Goal: Check status: Check status

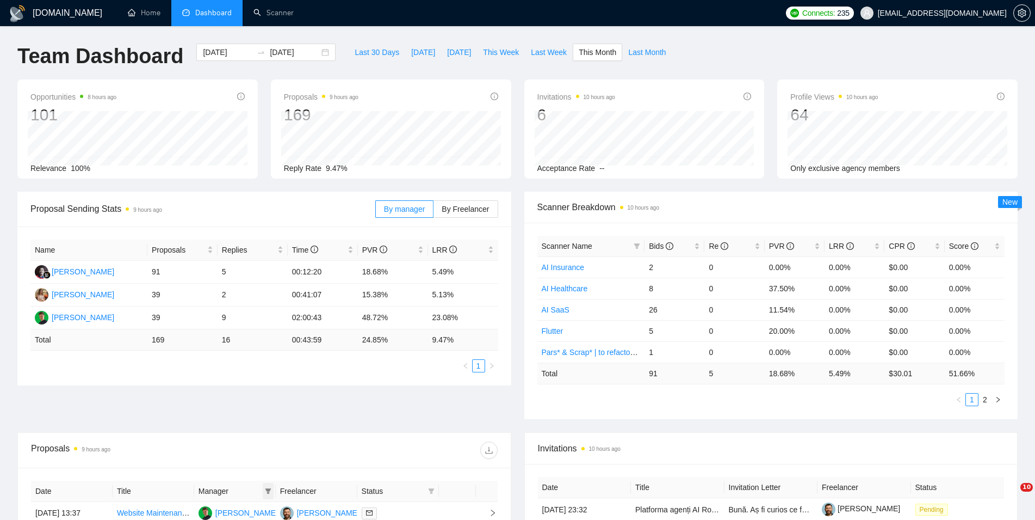
click at [267, 488] on icon "filter" at bounding box center [268, 490] width 6 height 5
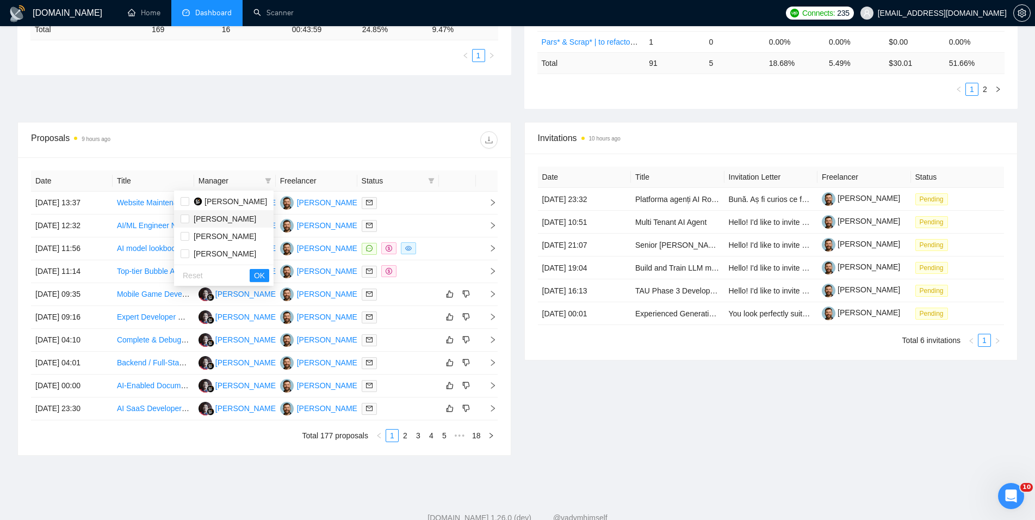
click at [218, 221] on span "[PERSON_NAME]" at bounding box center [225, 218] width 63 height 9
checkbox input "true"
click at [262, 272] on span "OK" at bounding box center [259, 275] width 11 height 12
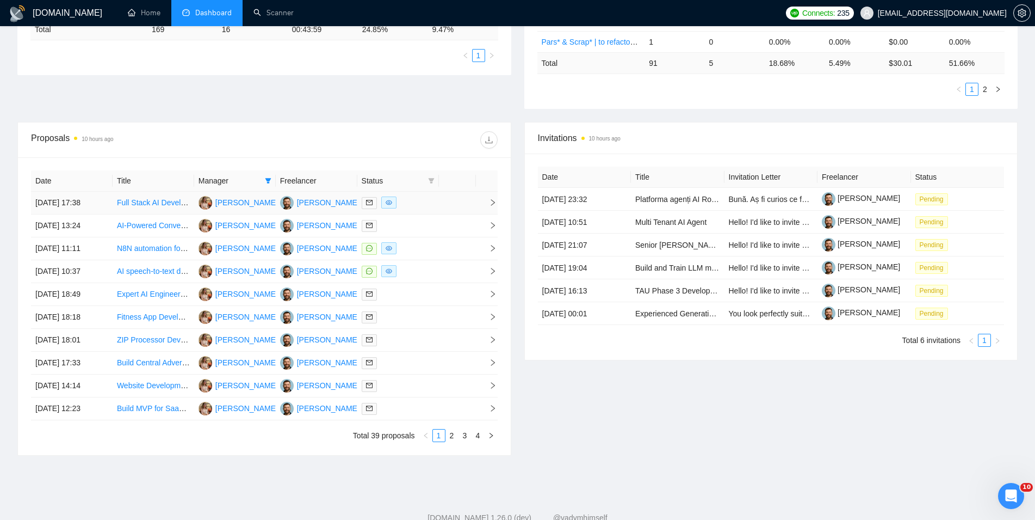
click at [104, 208] on td "[DATE] 17:38" at bounding box center [72, 203] width 82 height 23
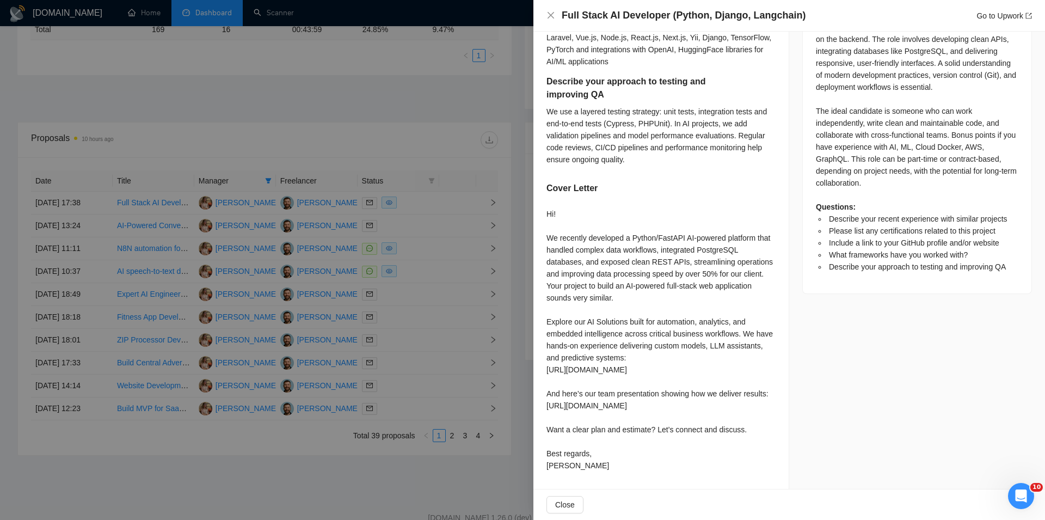
scroll to position [608, 0]
click at [300, 463] on div at bounding box center [522, 260] width 1045 height 520
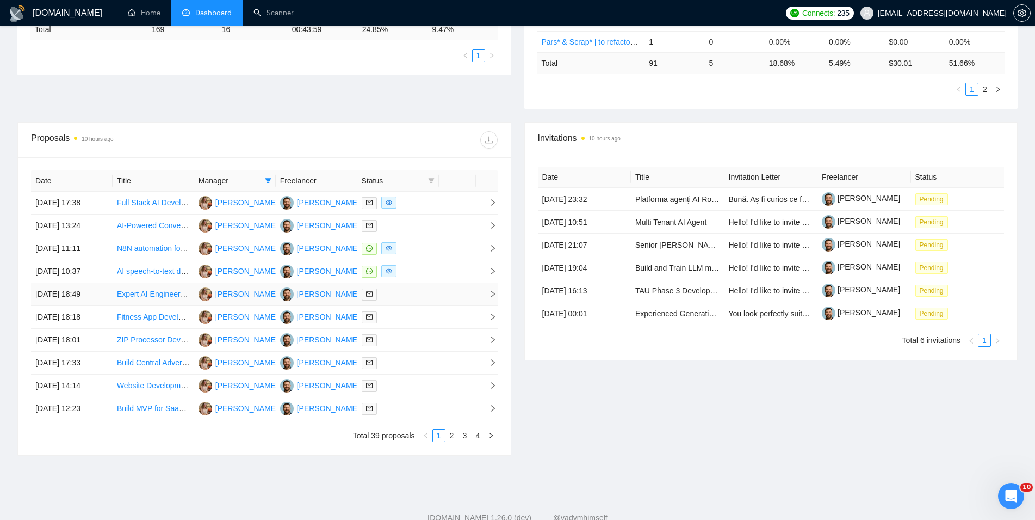
click at [140, 297] on link "Expert AI Engineer (Graph DB & LLM) for Production-Ready [DEMOGRAPHIC_DATA] Ast…" at bounding box center [294, 293] width 354 height 9
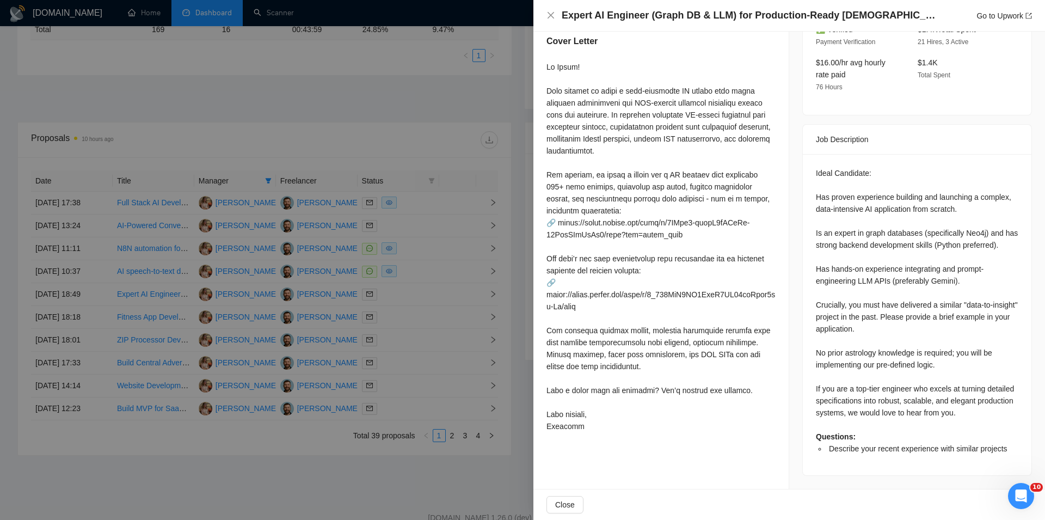
click at [107, 293] on div at bounding box center [522, 260] width 1045 height 520
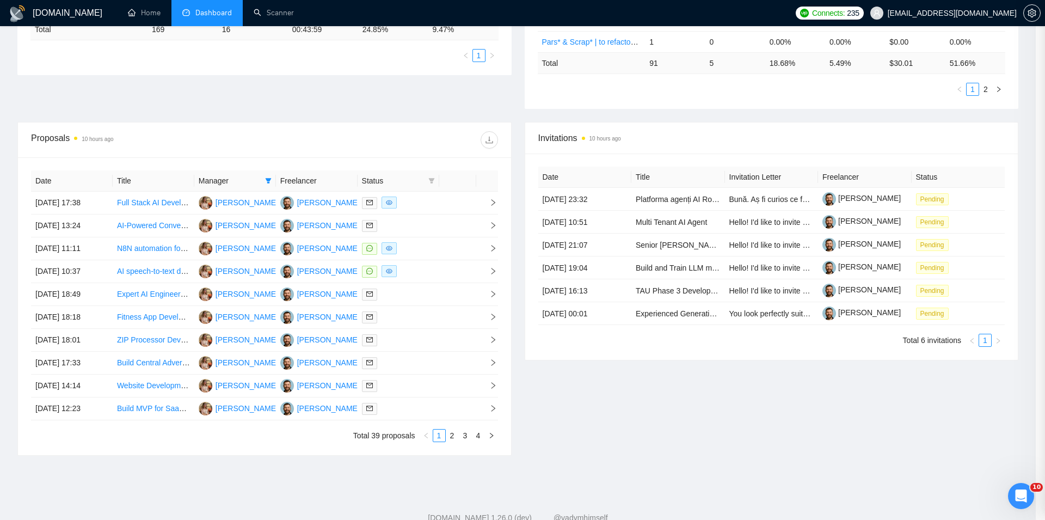
click at [107, 293] on td "[DATE] 18:49" at bounding box center [72, 294] width 82 height 23
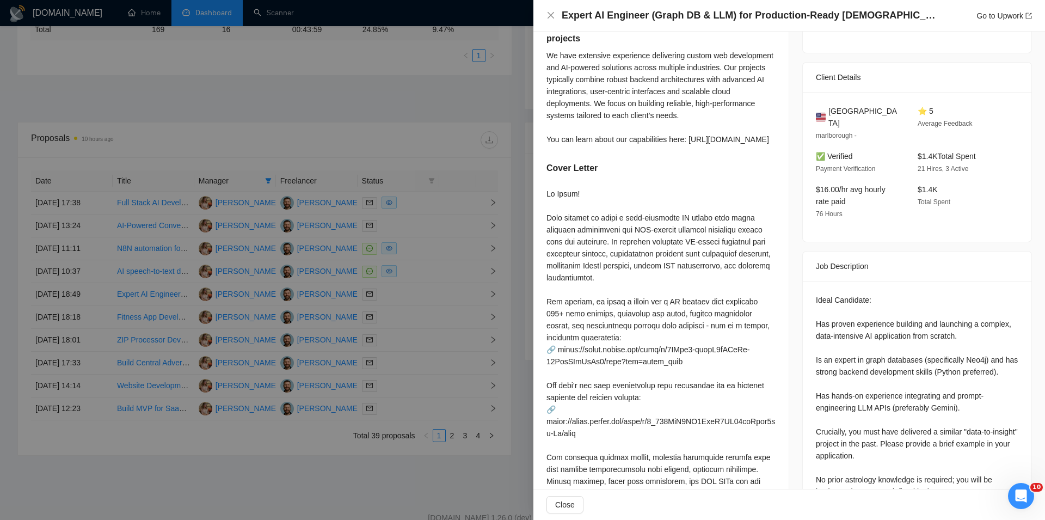
scroll to position [248, 0]
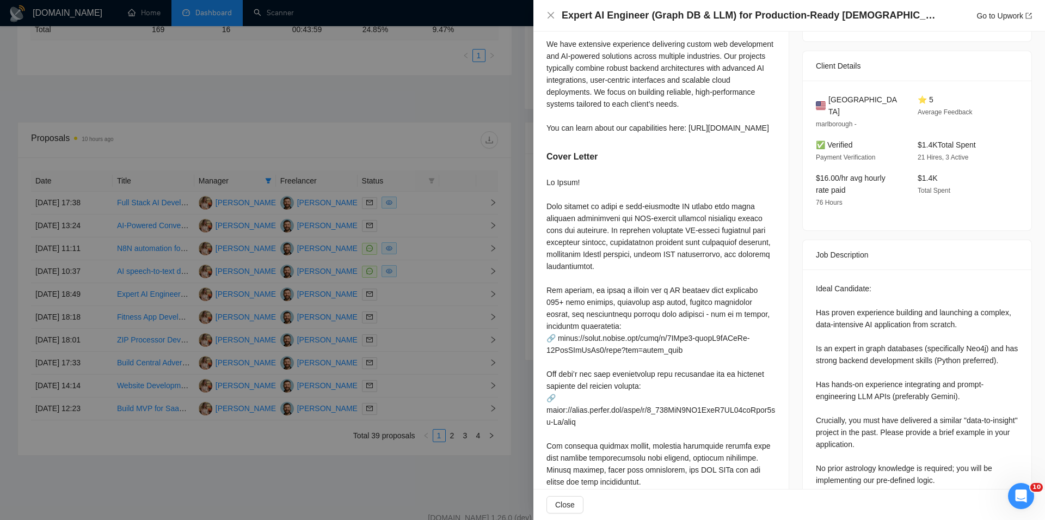
click at [303, 476] on div at bounding box center [522, 260] width 1045 height 520
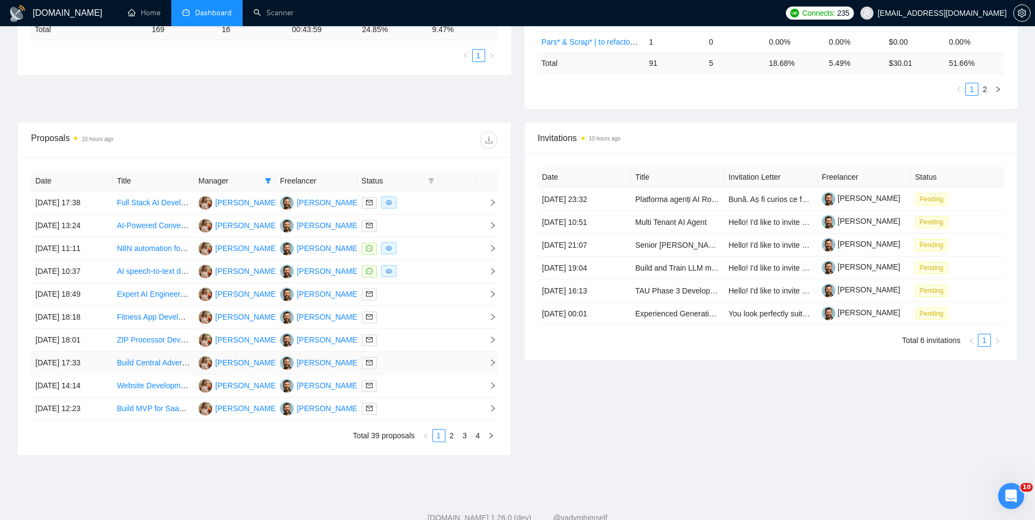
click at [104, 367] on td "[DATE] 17:33" at bounding box center [72, 363] width 82 height 23
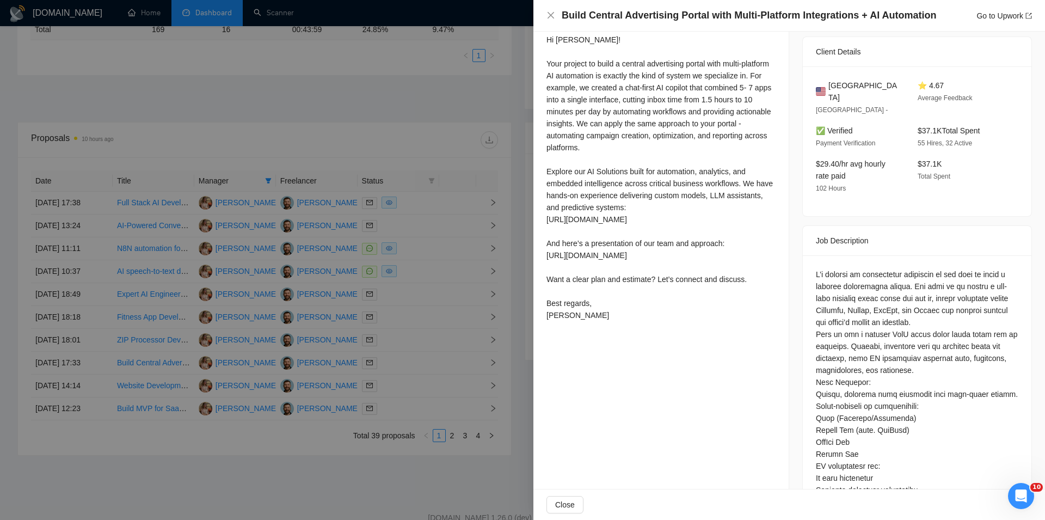
click at [335, 473] on div at bounding box center [522, 260] width 1045 height 520
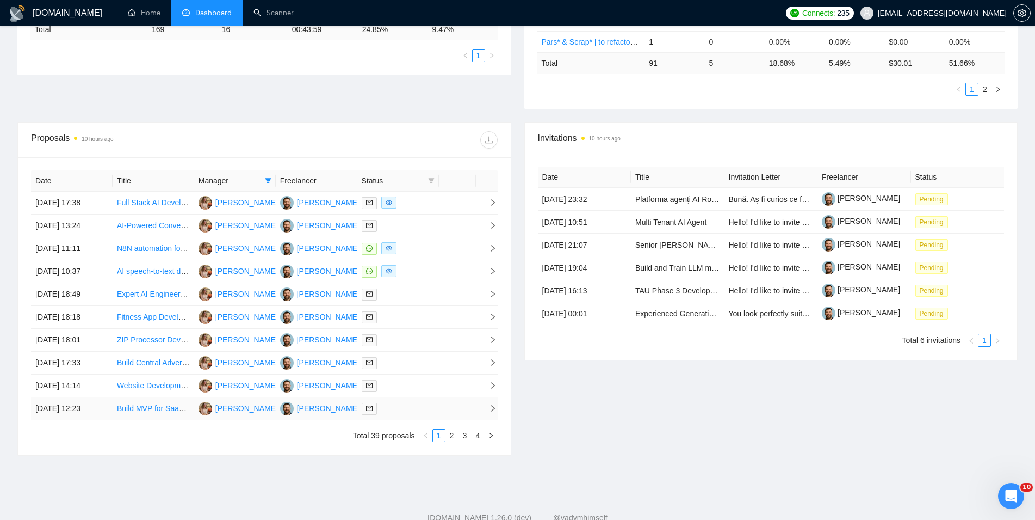
click at [109, 414] on td "[DATE] 12:23" at bounding box center [72, 408] width 82 height 23
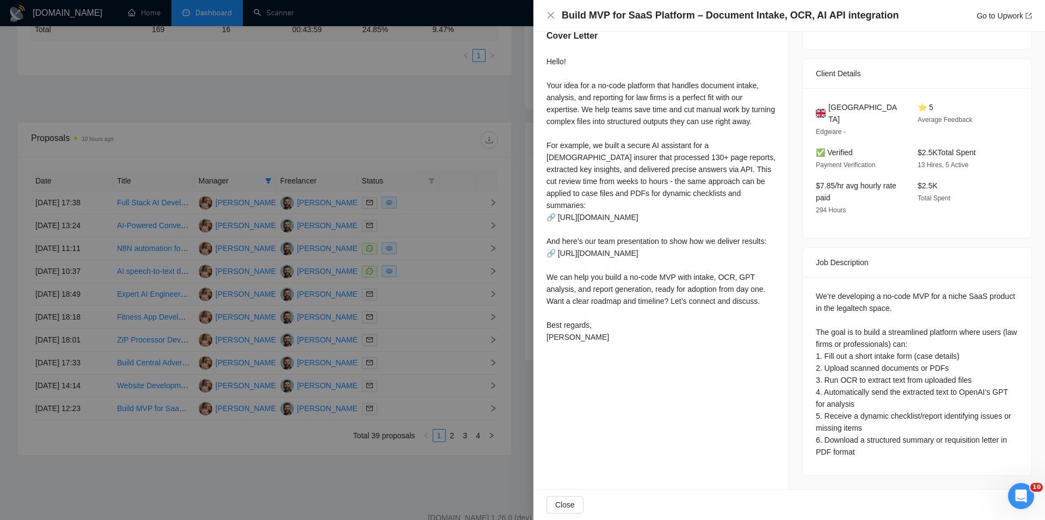
click at [219, 456] on div at bounding box center [522, 260] width 1045 height 520
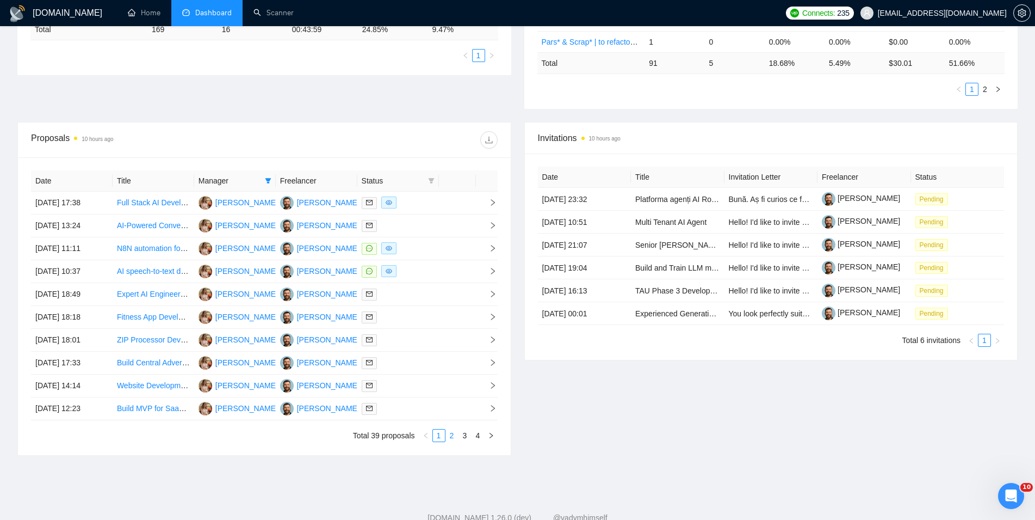
click at [452, 441] on link "2" at bounding box center [452, 435] width 12 height 12
click at [98, 253] on td "[DATE] 16:37" at bounding box center [72, 248] width 82 height 23
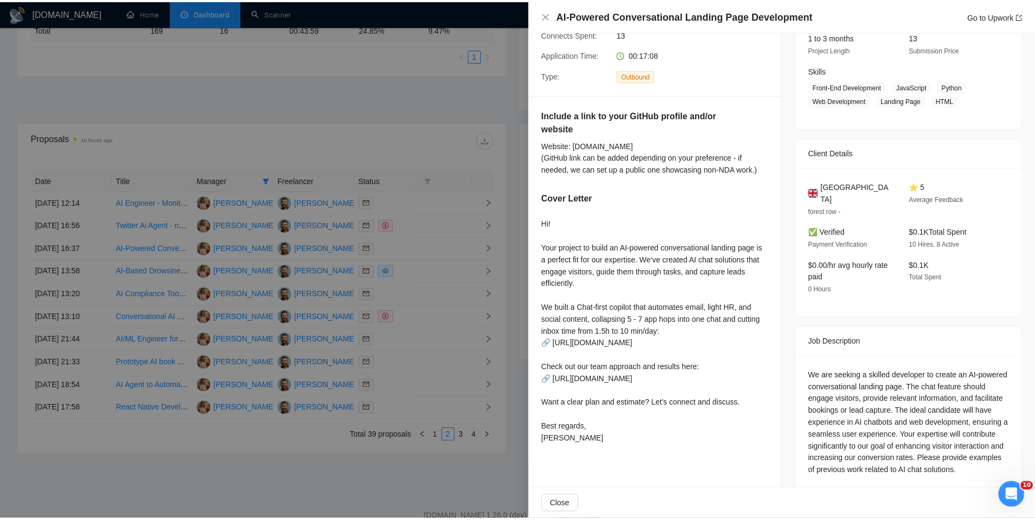
scroll to position [186, 0]
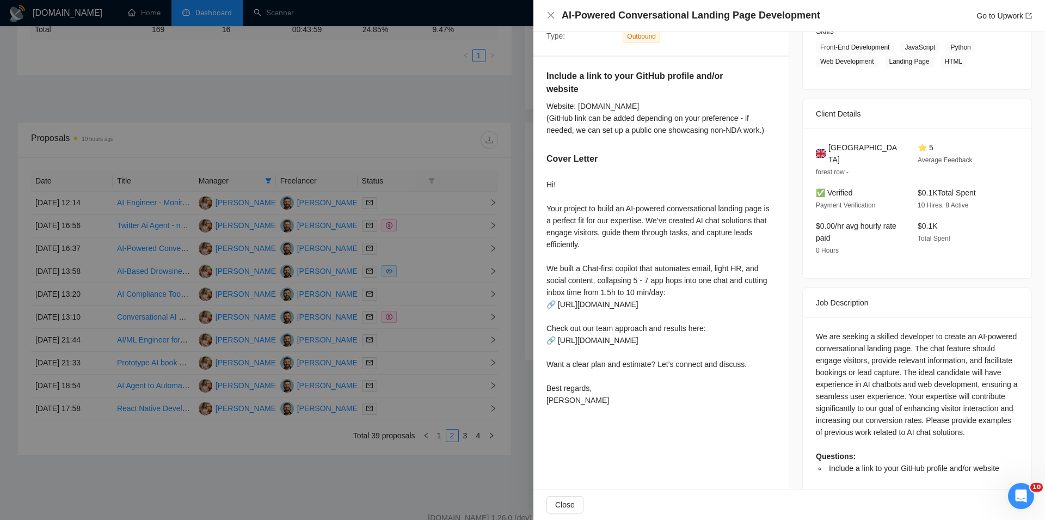
click at [407, 465] on div at bounding box center [522, 260] width 1045 height 520
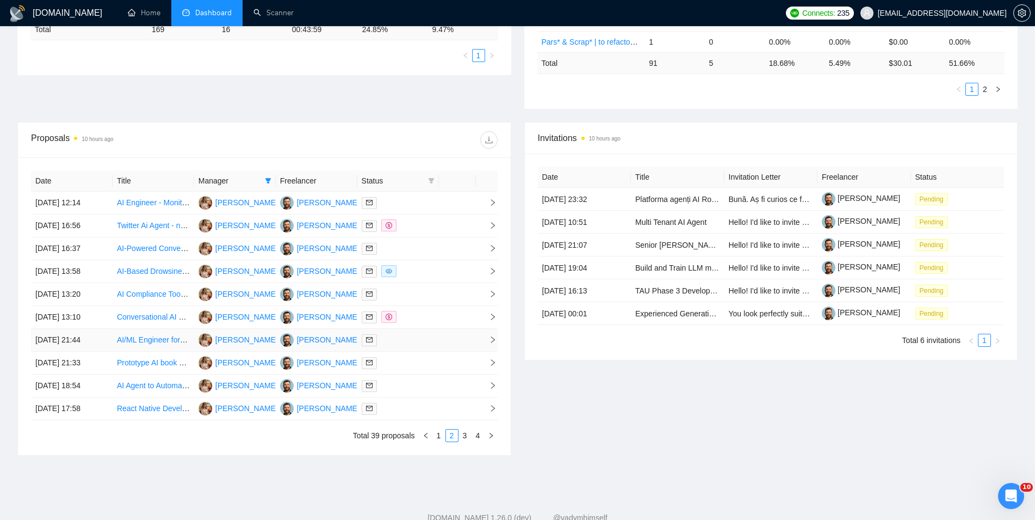
click at [105, 338] on td "[DATE] 21:44" at bounding box center [72, 340] width 82 height 23
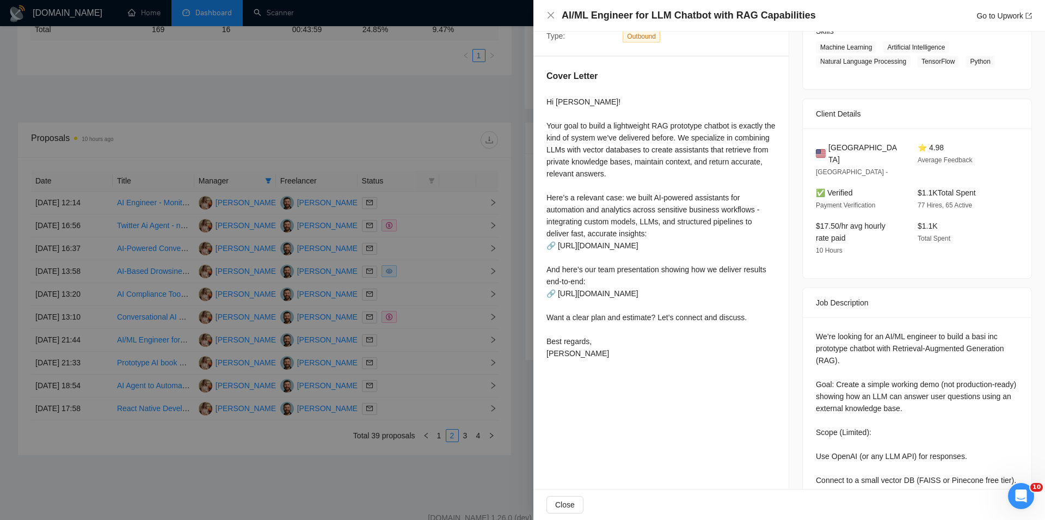
click at [559, 303] on div "Hi [PERSON_NAME]! Your goal to build a lightweight RAG prototype chatbot is exa…" at bounding box center [660, 227] width 229 height 263
drag, startPoint x: 559, startPoint y: 303, endPoint x: 550, endPoint y: 298, distance: 10.7
click at [550, 298] on div "Hi [PERSON_NAME]! Your goal to build a lightweight RAG prototype chatbot is exa…" at bounding box center [660, 227] width 229 height 263
drag, startPoint x: 550, startPoint y: 298, endPoint x: 519, endPoint y: 342, distance: 53.9
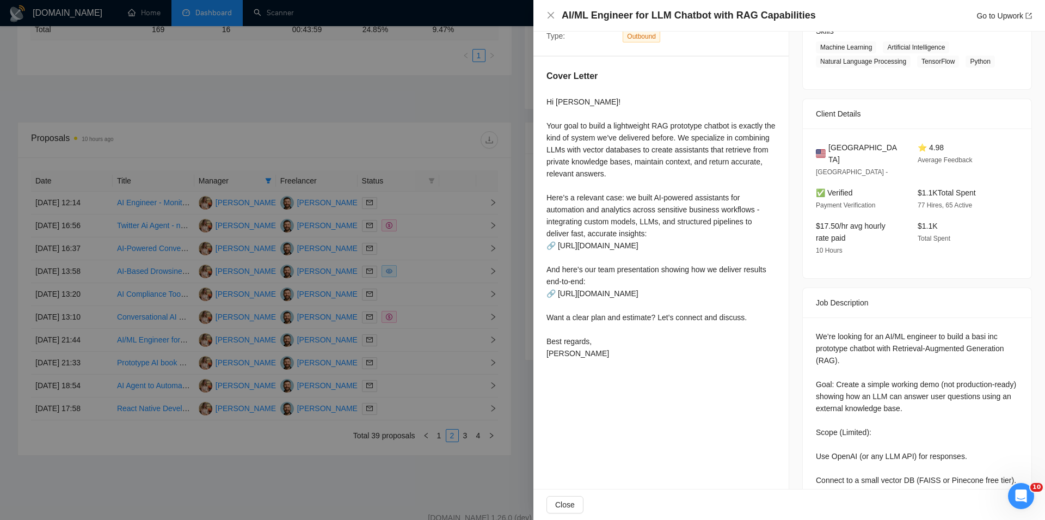
click at [546, 313] on div "Cover Letter Hi [PERSON_NAME]! Your goal to build a lightweight RAG prototype c…" at bounding box center [660, 217] width 255 height 320
click at [319, 459] on div at bounding box center [522, 260] width 1045 height 520
